Goal: Transaction & Acquisition: Purchase product/service

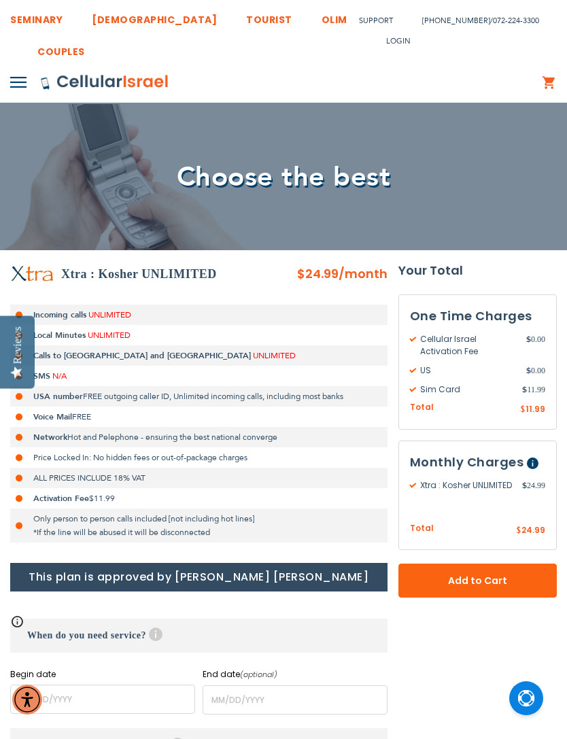
click at [514, 586] on button "Add to Cart" at bounding box center [477, 580] width 158 height 34
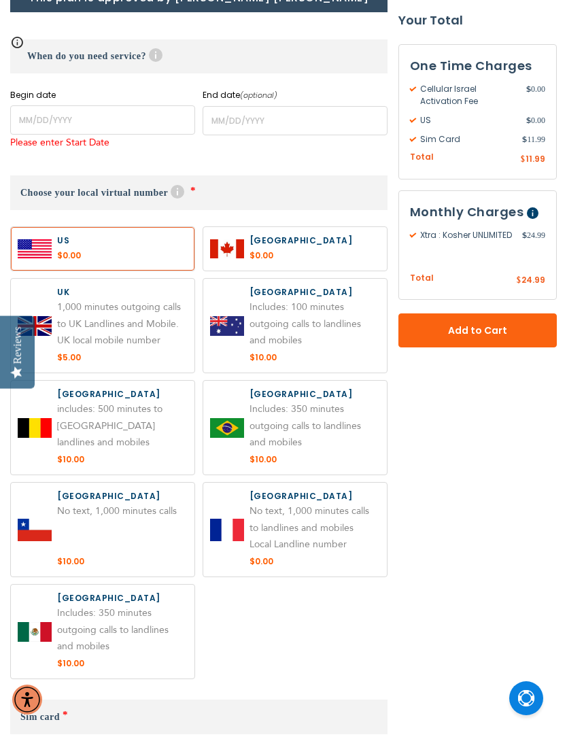
scroll to position [612, 0]
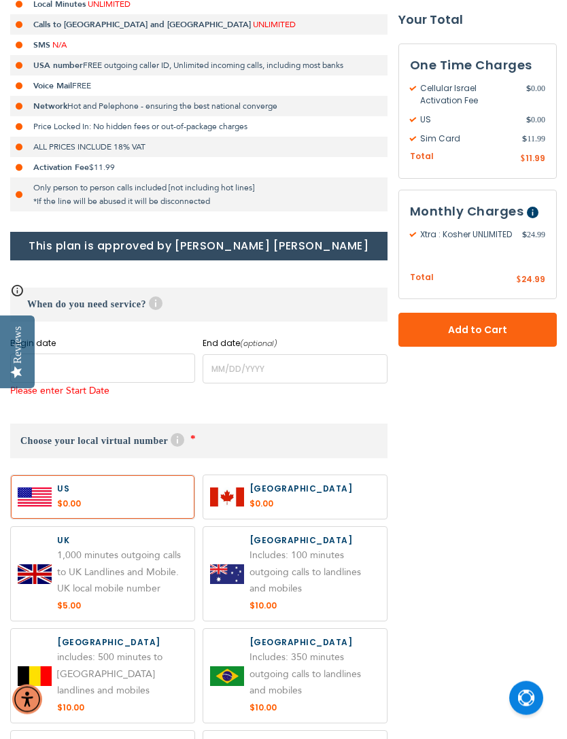
click at [166, 364] on input "name" at bounding box center [102, 368] width 185 height 29
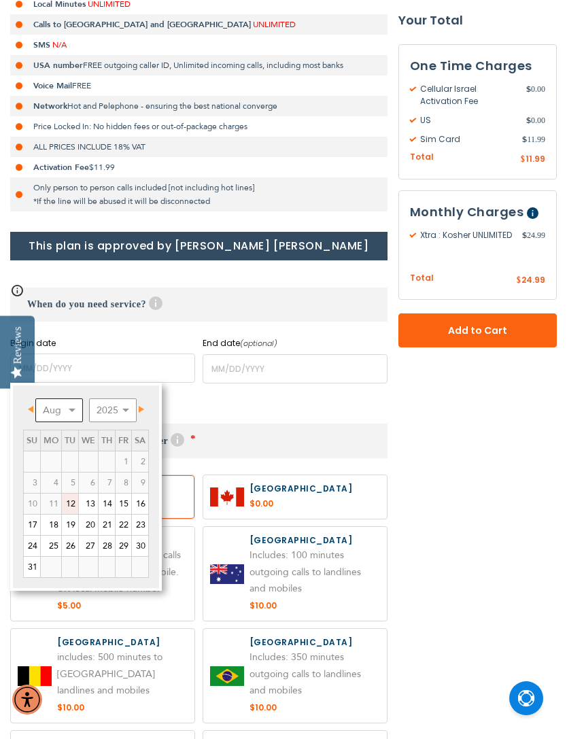
click at [80, 414] on select "Aug Sep Oct Nov Dec" at bounding box center [59, 410] width 48 height 24
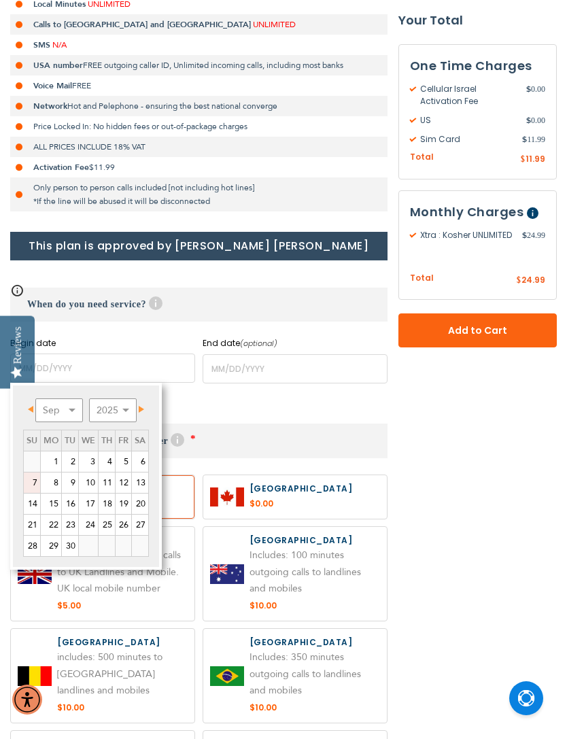
click at [36, 479] on link "7" at bounding box center [32, 482] width 16 height 20
type input "[DATE]"
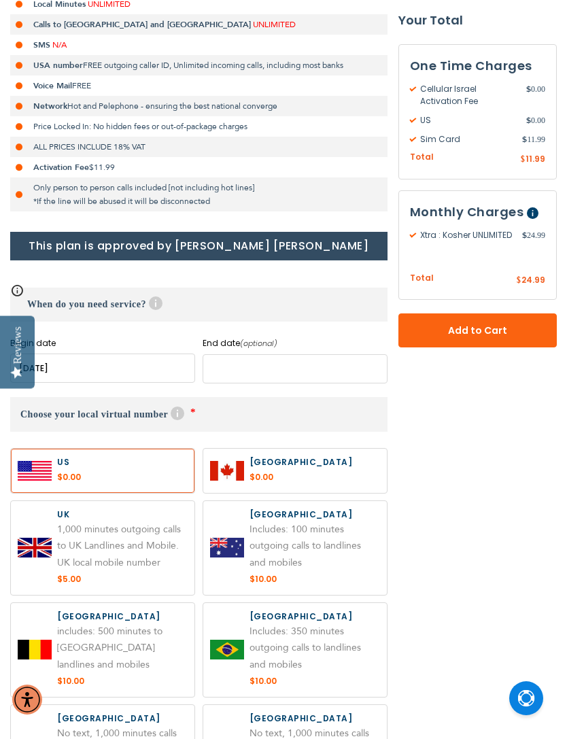
click at [311, 372] on input "name" at bounding box center [294, 368] width 185 height 29
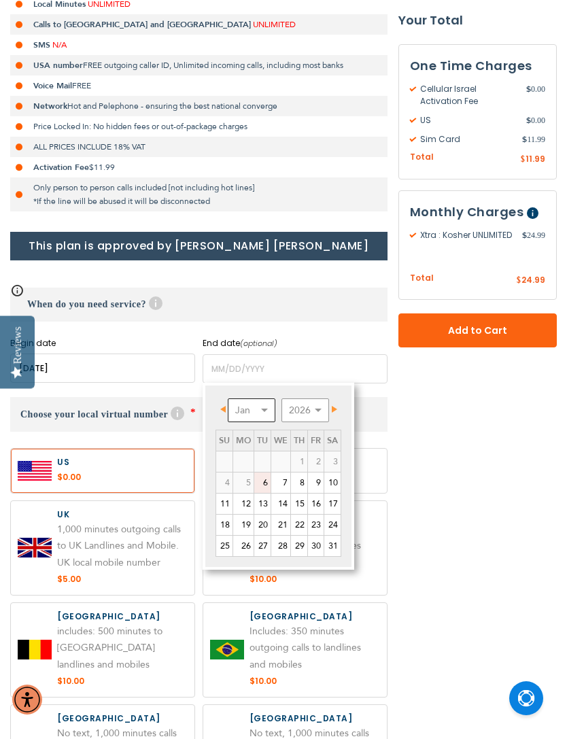
click at [262, 407] on select "Jan Feb Mar Apr May Jun [DATE] Aug Sep Oct Nov Dec" at bounding box center [252, 410] width 48 height 24
click at [338, 506] on link "20" at bounding box center [332, 503] width 16 height 20
type input "[DATE]"
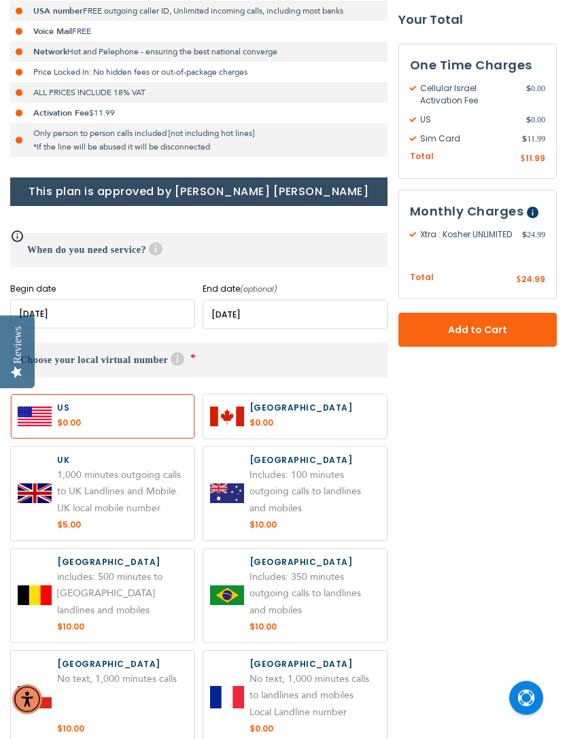
scroll to position [387, 0]
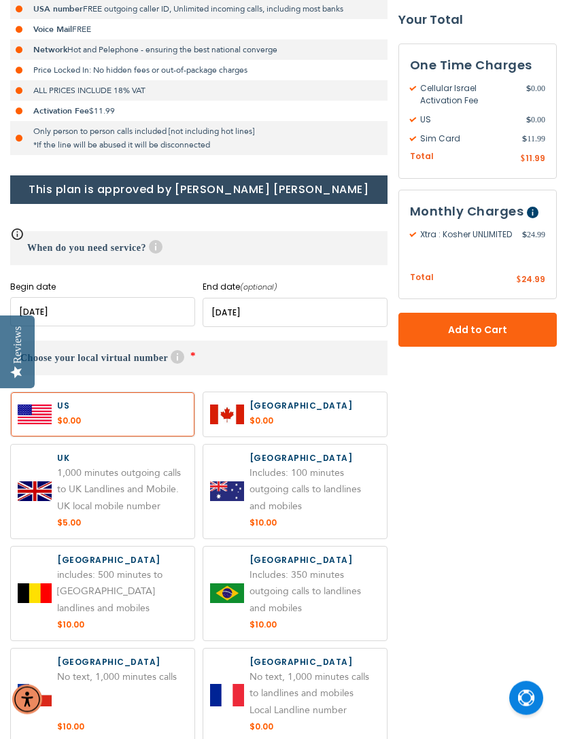
click at [160, 406] on label at bounding box center [102, 415] width 183 height 44
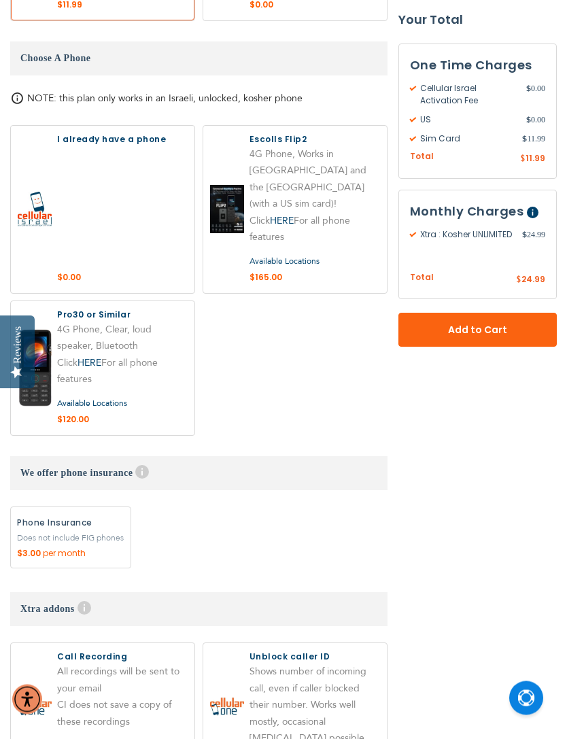
scroll to position [1383, 0]
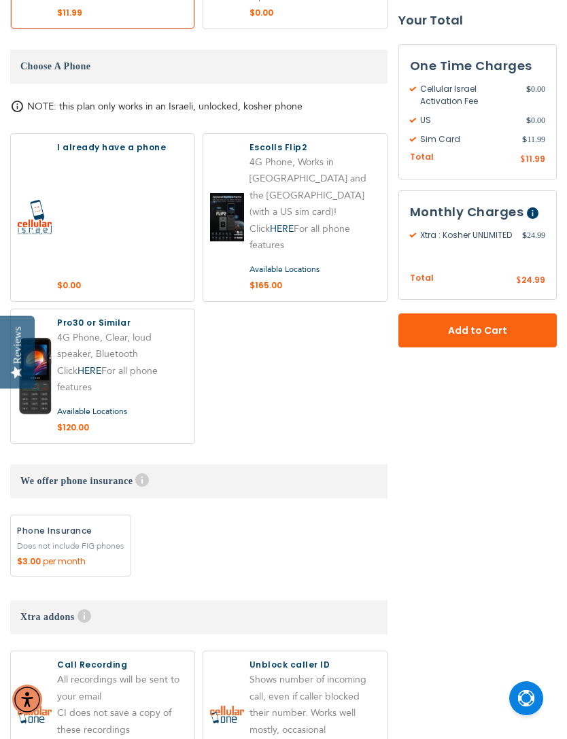
click at [137, 349] on label at bounding box center [102, 376] width 183 height 134
radio input "true"
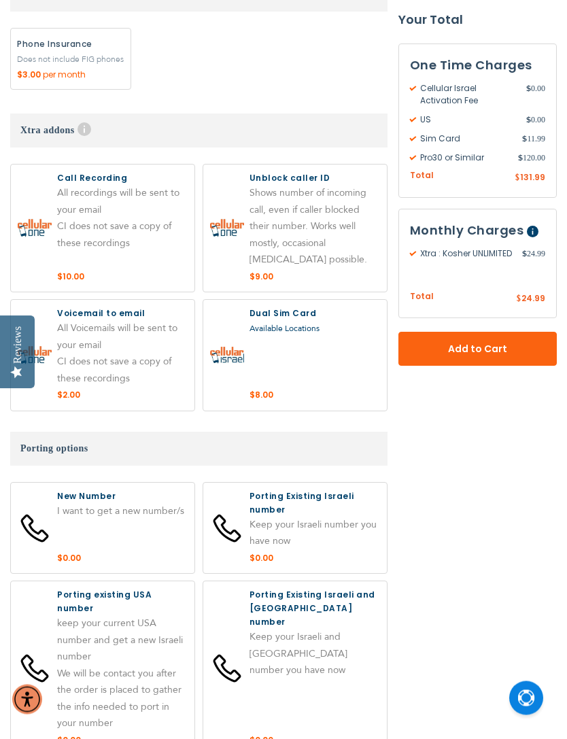
scroll to position [1869, 0]
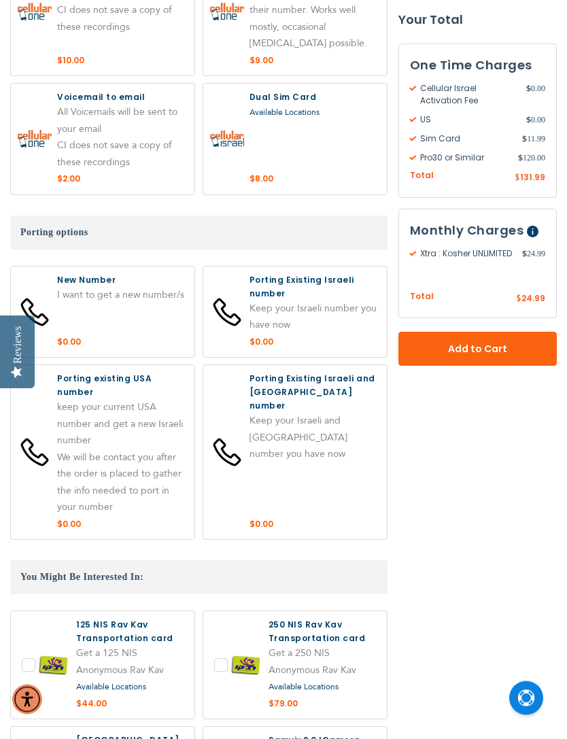
click at [169, 398] on label at bounding box center [102, 453] width 183 height 174
radio input "true"
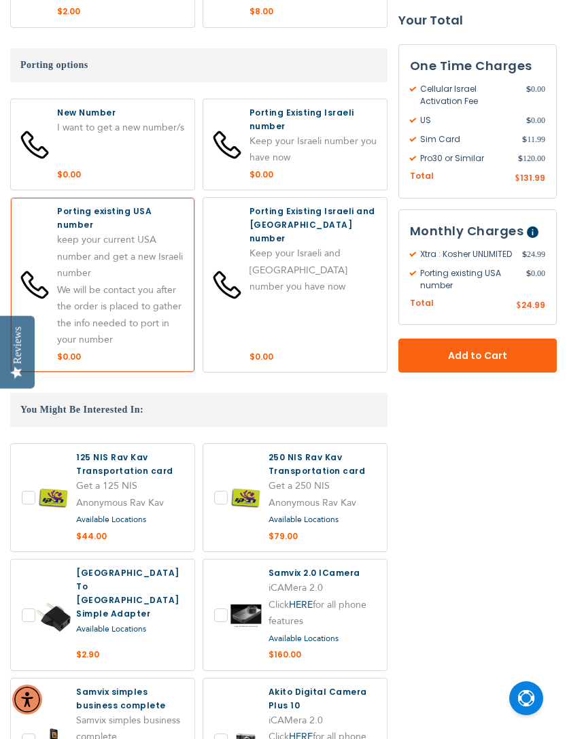
scroll to position [2252, 0]
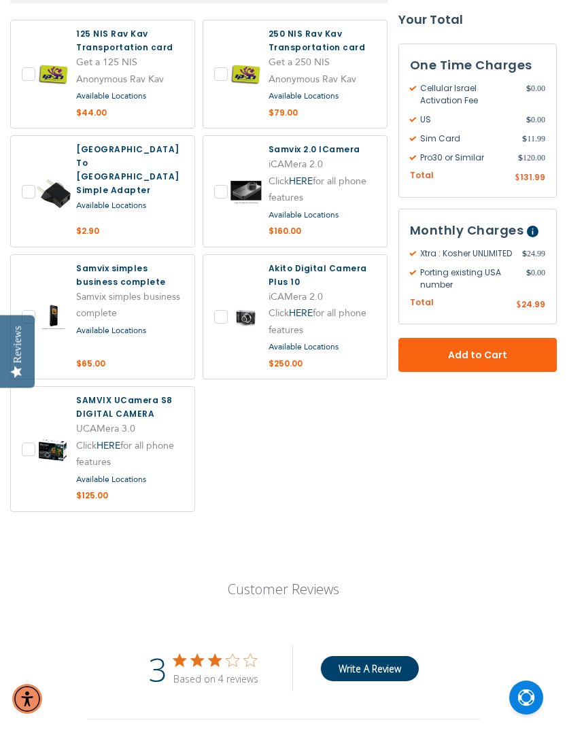
click at [520, 372] on button "Add to Cart" at bounding box center [477, 355] width 158 height 34
